Goal: Complete application form

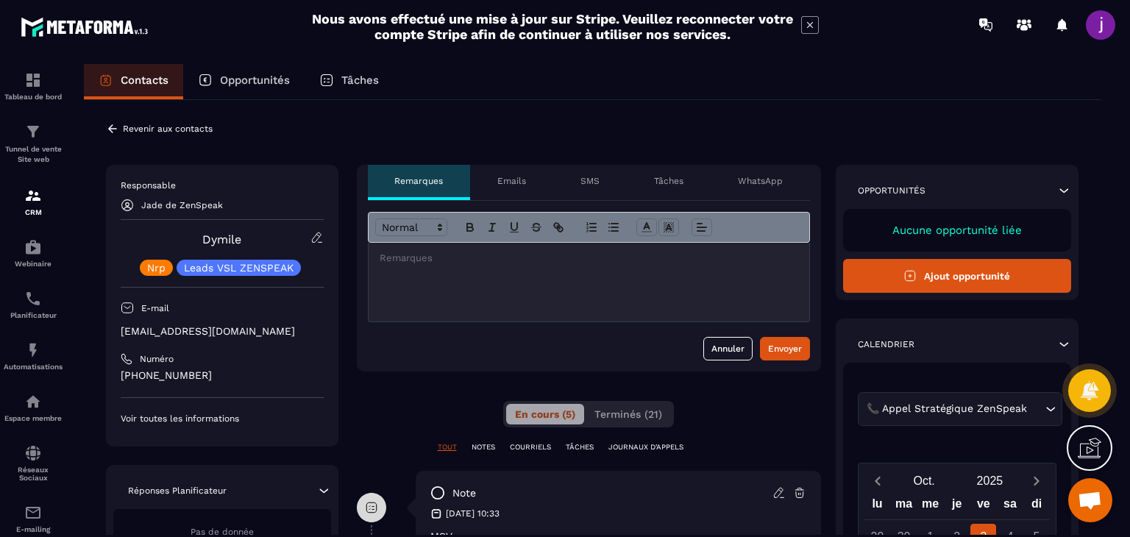
drag, startPoint x: 509, startPoint y: 233, endPoint x: 503, endPoint y: 238, distance: 7.8
click at [507, 235] on button "button" at bounding box center [514, 227] width 21 height 18
click at [493, 249] on div "﻿" at bounding box center [589, 282] width 441 height 79
click at [514, 227] on icon "button" at bounding box center [514, 227] width 13 height 13
drag, startPoint x: 503, startPoint y: 248, endPoint x: 312, endPoint y: 250, distance: 191.3
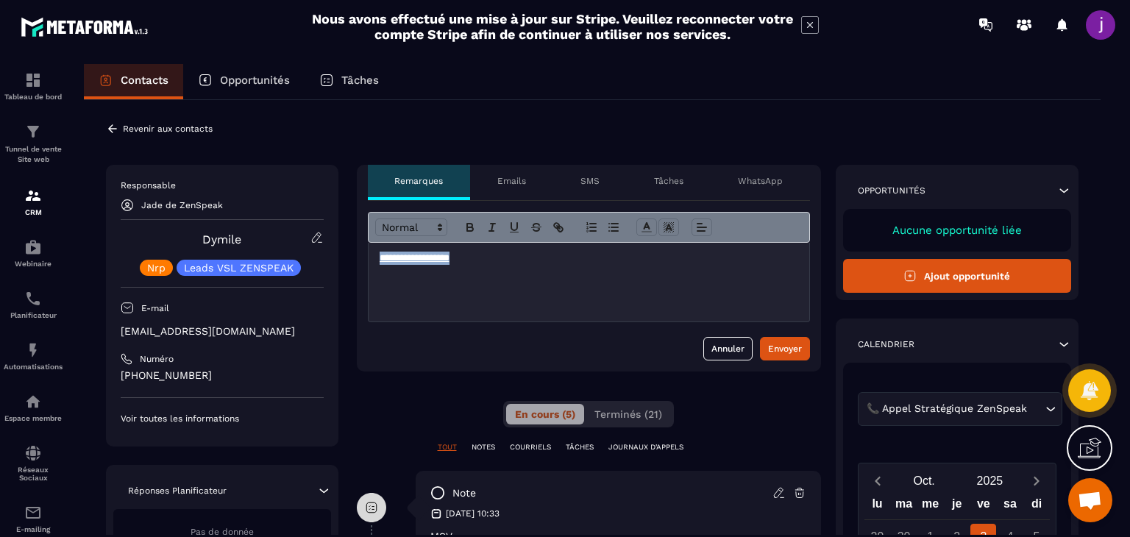
click at [512, 216] on div at bounding box center [589, 227] width 442 height 31
click at [513, 226] on icon "button" at bounding box center [514, 227] width 13 height 13
click at [501, 277] on div "**********" at bounding box center [588, 282] width 441 height 79
click at [773, 343] on div "Envoyer" at bounding box center [785, 348] width 34 height 15
